Goal: Information Seeking & Learning: Learn about a topic

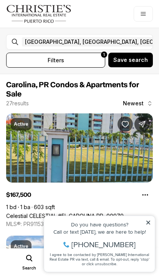
click at [146, 223] on icon at bounding box center [148, 222] width 5 height 5
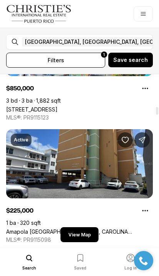
scroll to position [753, 0]
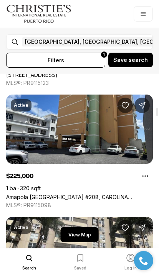
click at [92, 63] on button "All filters 1" at bounding box center [55, 60] width 99 height 15
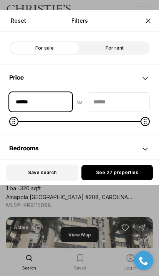
type input "*******"
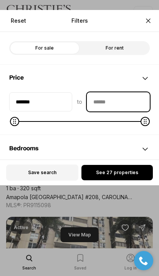
click at [120, 106] on input "priceMax" at bounding box center [118, 102] width 62 height 18
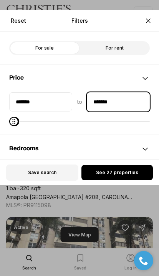
type input "********"
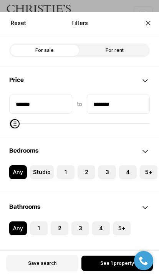
click at [135, 172] on label "4" at bounding box center [128, 173] width 18 height 14
click at [127, 172] on button "4" at bounding box center [123, 170] width 8 height 8
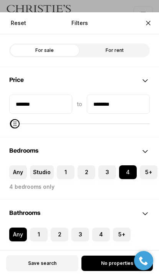
click at [62, 173] on button "1" at bounding box center [61, 170] width 8 height 8
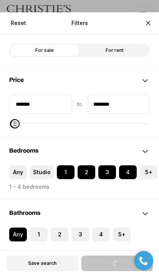
click at [37, 236] on button "1" at bounding box center [34, 232] width 8 height 8
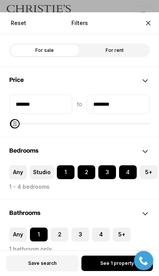
click at [118, 264] on span "See 1 property" at bounding box center [117, 264] width 34 height 6
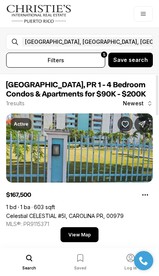
click at [88, 62] on button "All filters 5" at bounding box center [55, 60] width 99 height 15
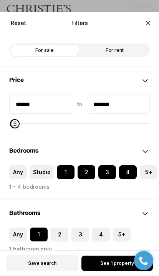
click at [15, 233] on button "Any" at bounding box center [13, 232] width 8 height 8
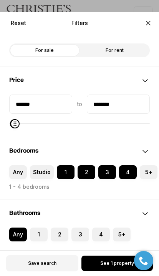
click at [36, 172] on button "Studio" at bounding box center [34, 170] width 8 height 8
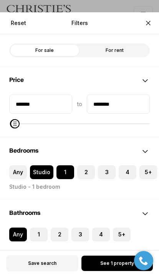
click at [17, 169] on button "Any" at bounding box center [13, 170] width 8 height 8
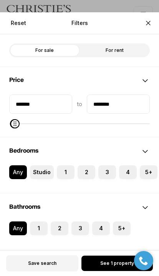
click at [113, 261] on span "See 1 property" at bounding box center [117, 264] width 34 height 6
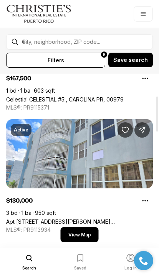
scroll to position [107, 0]
click at [123, 219] on link "Apt [STREET_ADDRESS][PERSON_NAME][PERSON_NAME]" at bounding box center [79, 222] width 147 height 7
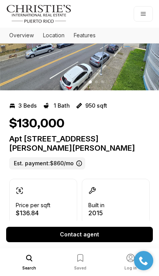
scroll to position [46, 0]
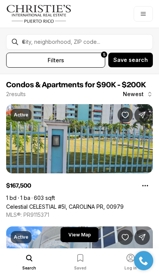
scroll to position [107, 0]
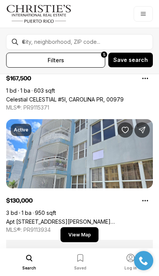
click at [88, 63] on button "All filters 5" at bounding box center [55, 60] width 99 height 15
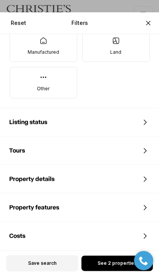
scroll to position [358, 0]
click at [130, 237] on div "Costs" at bounding box center [79, 236] width 159 height 28
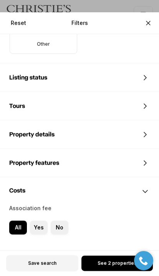
scroll to position [403, 0]
click at [60, 226] on label "No" at bounding box center [60, 228] width 18 height 14
click at [0, 0] on button "No" at bounding box center [0, 0] width 0 height 0
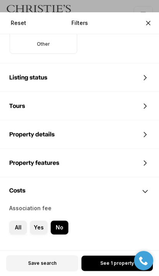
click at [114, 266] on span "See 1 property" at bounding box center [117, 264] width 34 height 6
